Goal: Task Accomplishment & Management: Complete application form

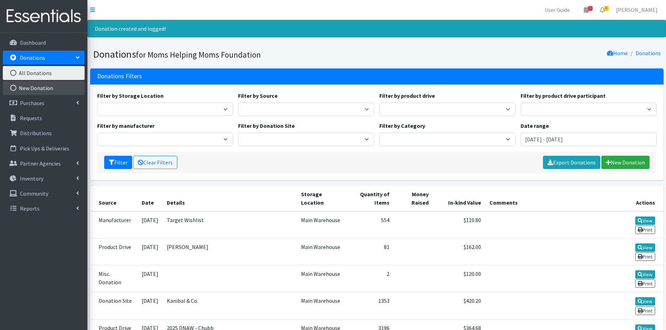
click at [55, 86] on link "New Donation" at bounding box center [44, 88] width 82 height 14
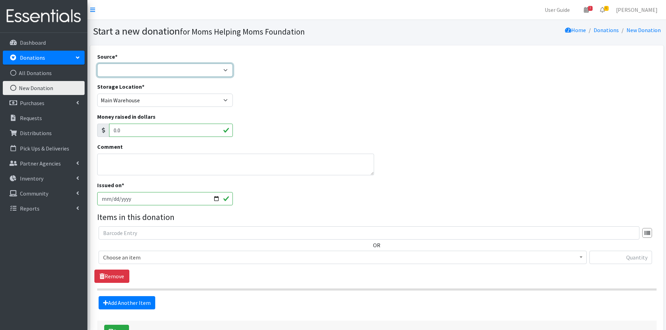
click at [226, 74] on select "Product Drive Manufacturer Donation Site Misc. Donation" at bounding box center [165, 70] width 136 height 13
select select "Product Drive"
click at [97, 64] on select "Product Drive Manufacturer Donation Site Misc. Donation" at bounding box center [165, 70] width 136 height 13
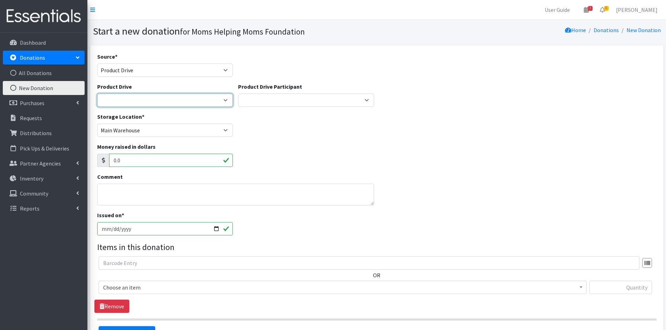
click at [228, 102] on select "[DATE] Zeta Phi Beta Sorority (virtual) 2021 HOLIDAY DRIVE AWR Week of Giving/[…" at bounding box center [165, 100] width 136 height 13
select select "3443"
click at [97, 94] on select "[DATE] Zeta Phi Beta Sorority (virtual) 2021 HOLIDAY DRIVE AWR Week of Giving/[…" at bounding box center [165, 100] width 136 height 13
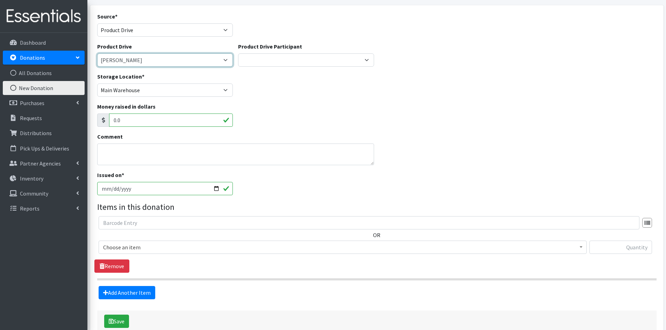
scroll to position [81, 0]
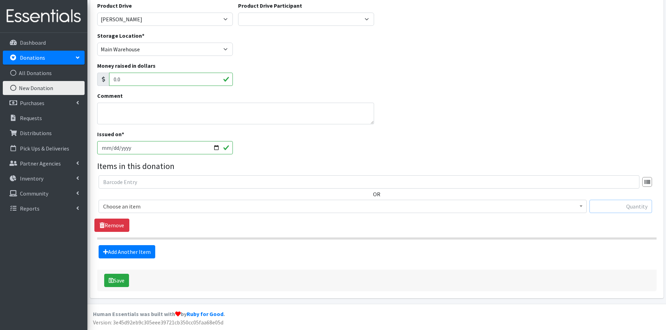
click at [625, 207] on input "text" at bounding box center [620, 206] width 63 height 13
type input "30"
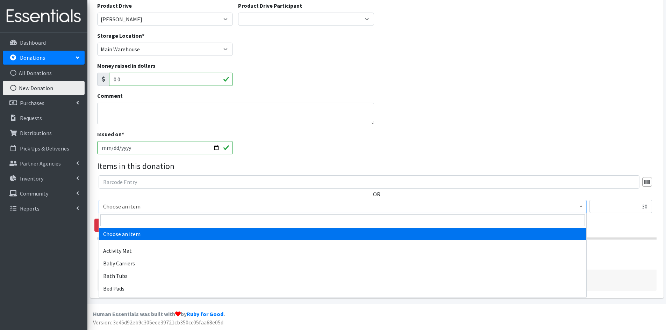
click at [582, 206] on span at bounding box center [580, 205] width 7 height 11
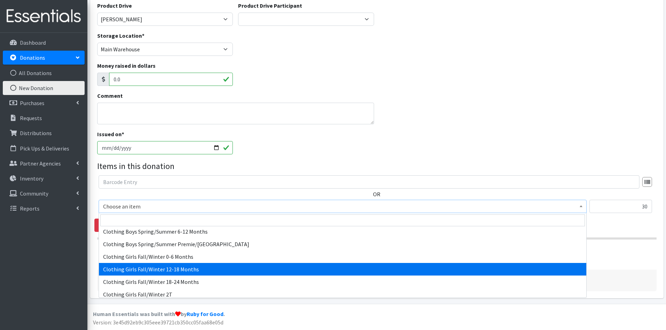
scroll to position [384, 0]
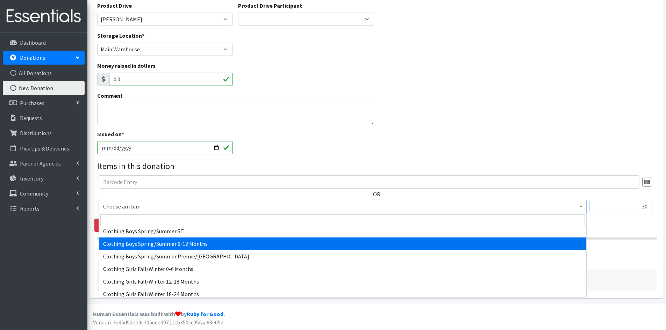
select select "5723"
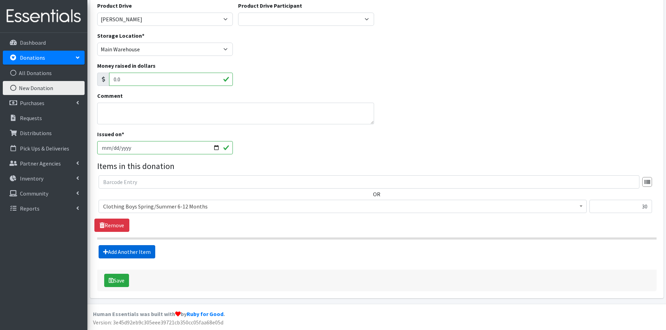
click at [130, 249] on link "Add Another Item" at bounding box center [127, 251] width 57 height 13
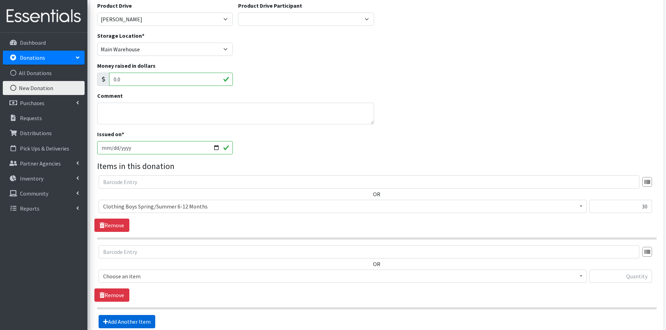
scroll to position [151, 0]
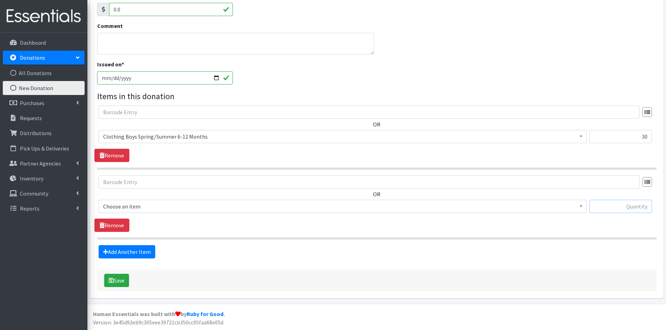
click at [616, 210] on input "text" at bounding box center [620, 206] width 63 height 13
type input "40"
click at [581, 206] on b at bounding box center [580, 206] width 3 height 2
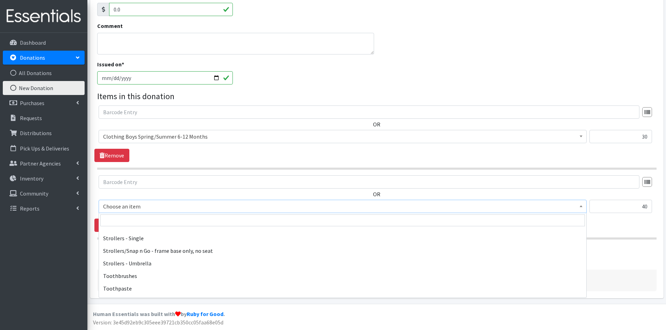
scroll to position [1607, 0]
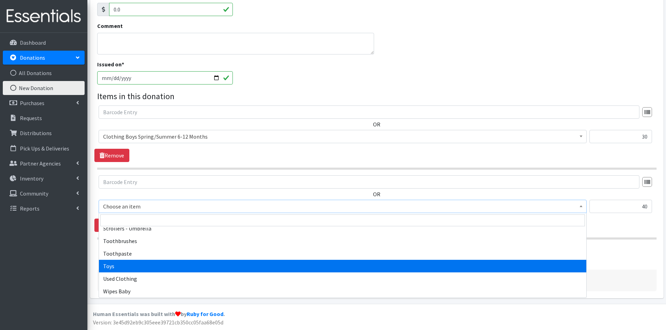
select select "6264"
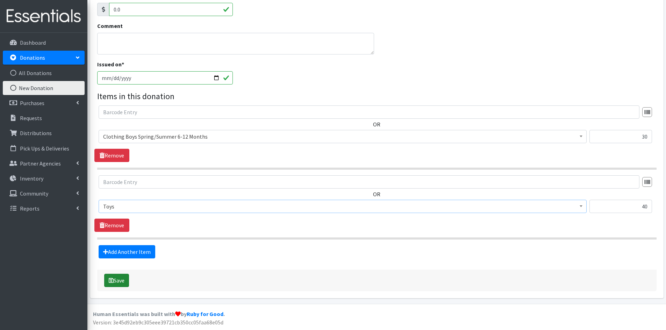
click at [119, 278] on button "Save" at bounding box center [116, 280] width 25 height 13
